Goal: Task Accomplishment & Management: Complete application form

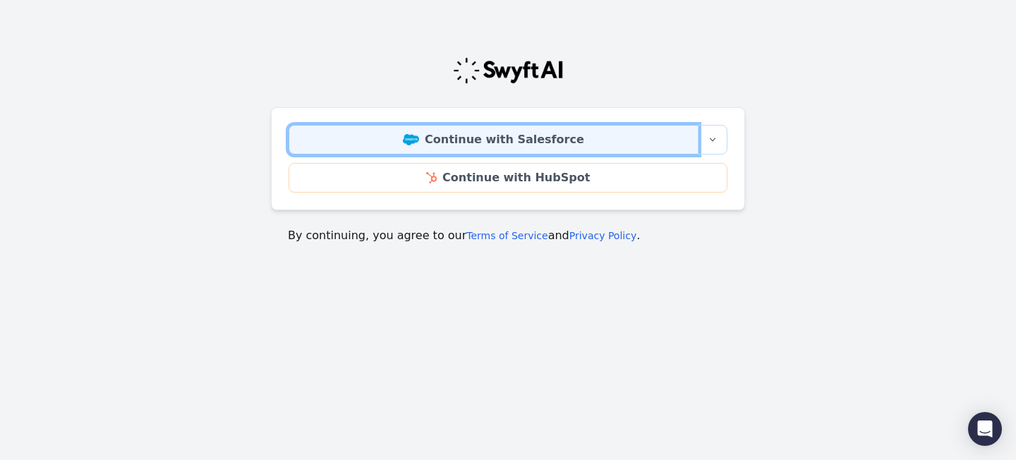
click at [405, 140] on link "Continue with Salesforce" at bounding box center [493, 140] width 410 height 30
